Goal: Task Accomplishment & Management: Manage account settings

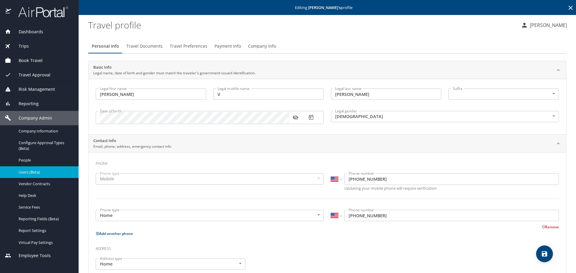
select select "US"
click at [568, 7] on icon at bounding box center [570, 7] width 7 height 7
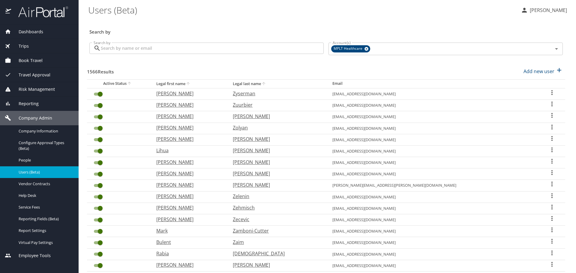
click at [250, 47] on input "Search by" at bounding box center [212, 48] width 223 height 11
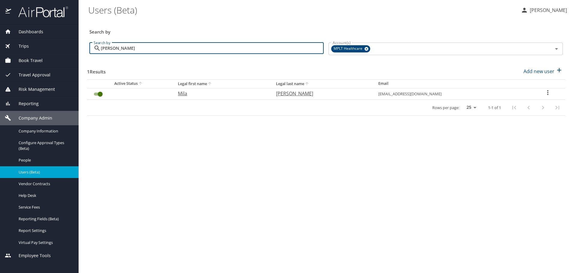
type input "[PERSON_NAME]"
click at [203, 91] on p "Mila" at bounding box center [221, 93] width 86 height 7
select select "US"
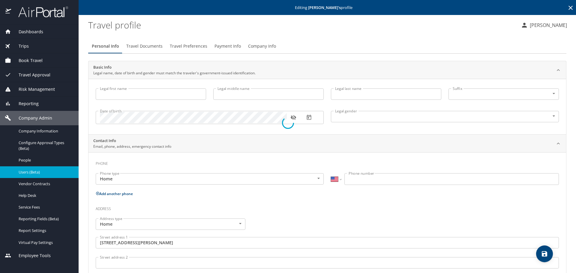
type input "Mila"
type input "[PERSON_NAME]"
type input "[DEMOGRAPHIC_DATA]"
type input "[PERSON_NAME]"
type input "Malka"
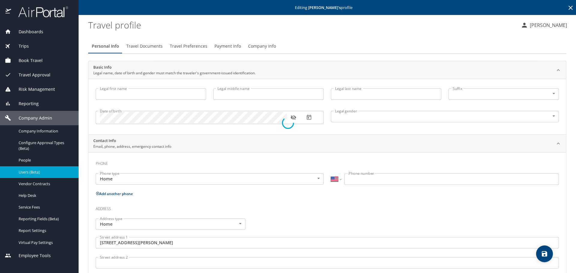
type input "[PHONE_NUMBER]"
type input "[GEOGRAPHIC_DATA]"
type input "[US_STATE]"
select select "US"
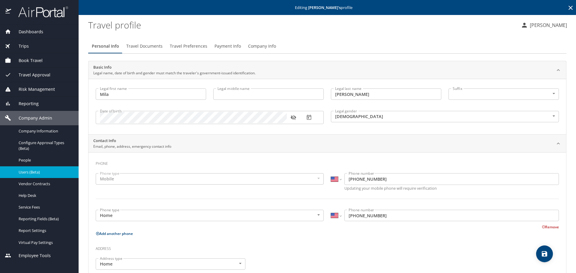
click at [195, 48] on span "Travel Preferences" at bounding box center [188, 46] width 37 height 7
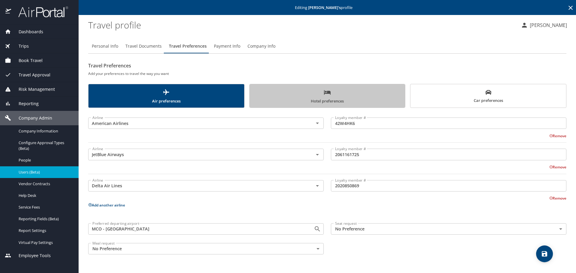
click at [281, 92] on span "Hotel preferences" at bounding box center [327, 97] width 148 height 16
